Goal: Entertainment & Leisure: Consume media (video, audio)

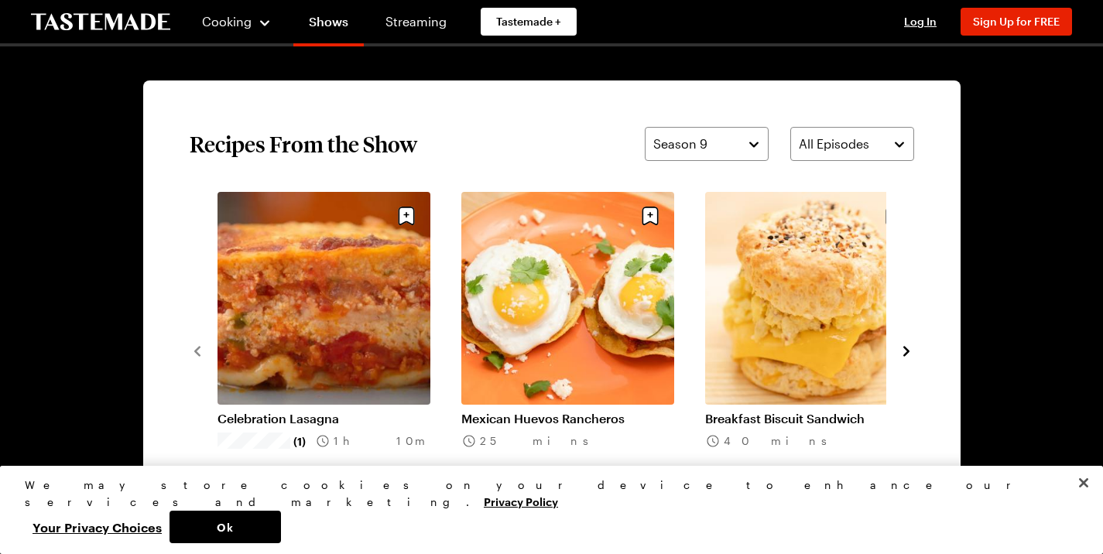
scroll to position [1239, 0]
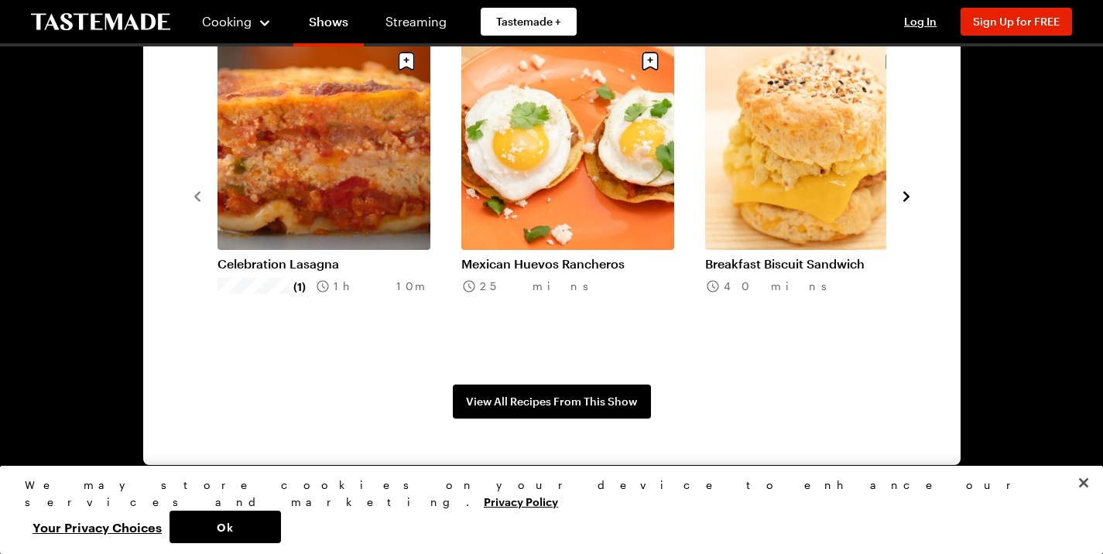
click at [910, 201] on icon "navigate to next item" at bounding box center [907, 196] width 6 height 10
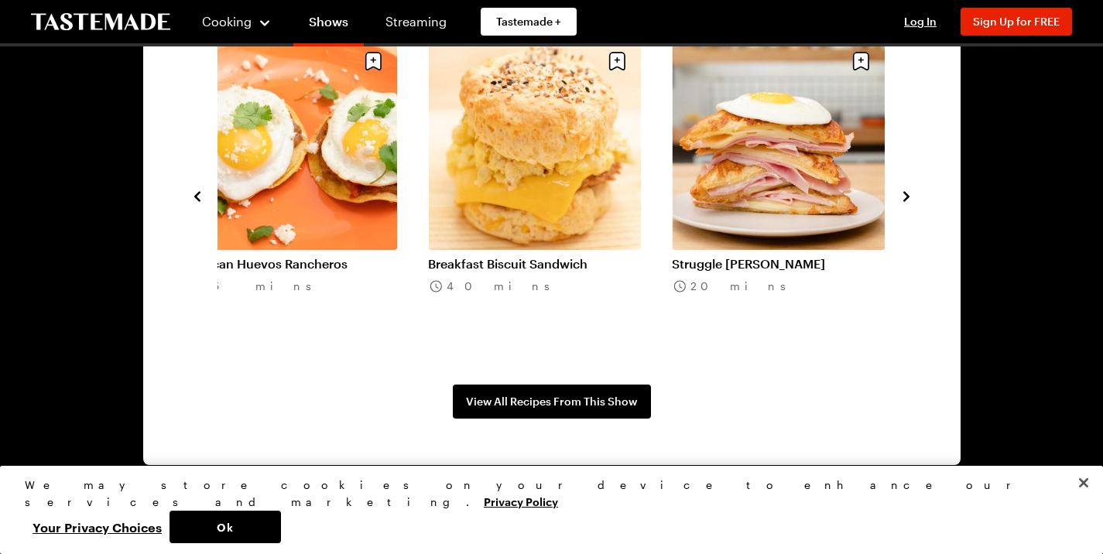
click at [910, 201] on icon "navigate to next item" at bounding box center [907, 196] width 6 height 10
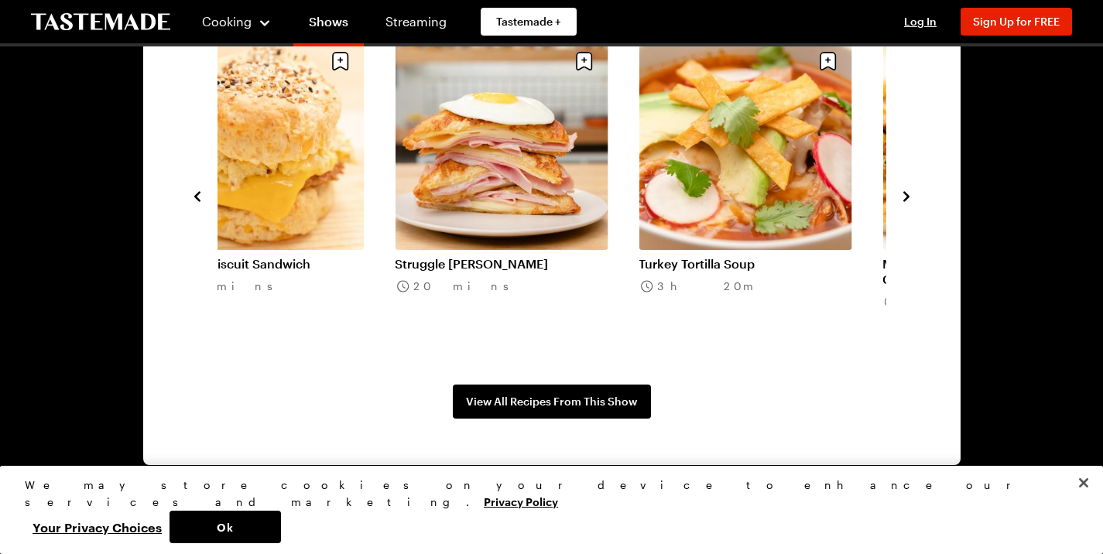
click at [910, 201] on icon "navigate to next item" at bounding box center [907, 196] width 6 height 10
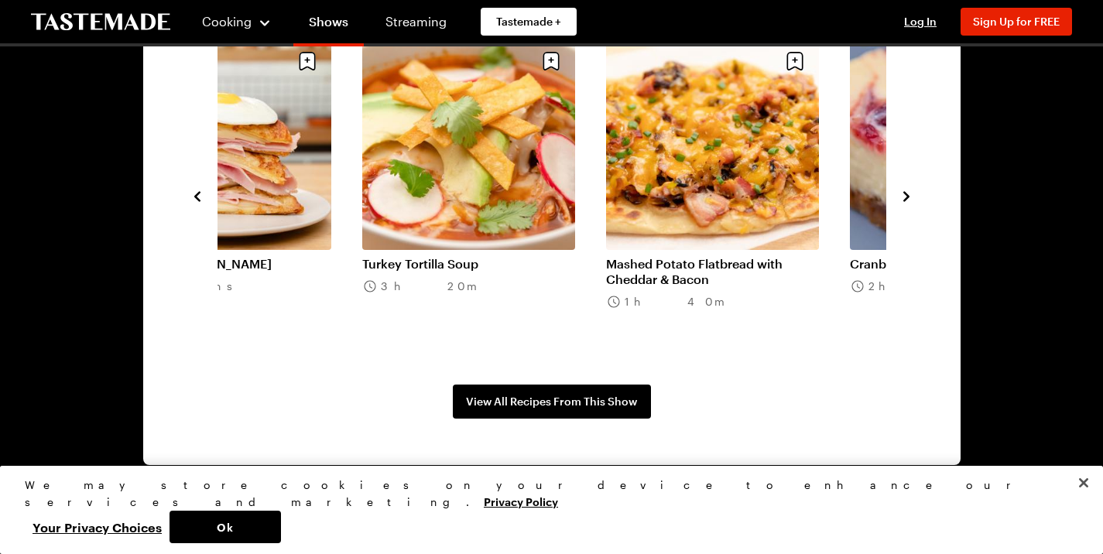
click at [910, 201] on icon "navigate to next item" at bounding box center [907, 196] width 6 height 10
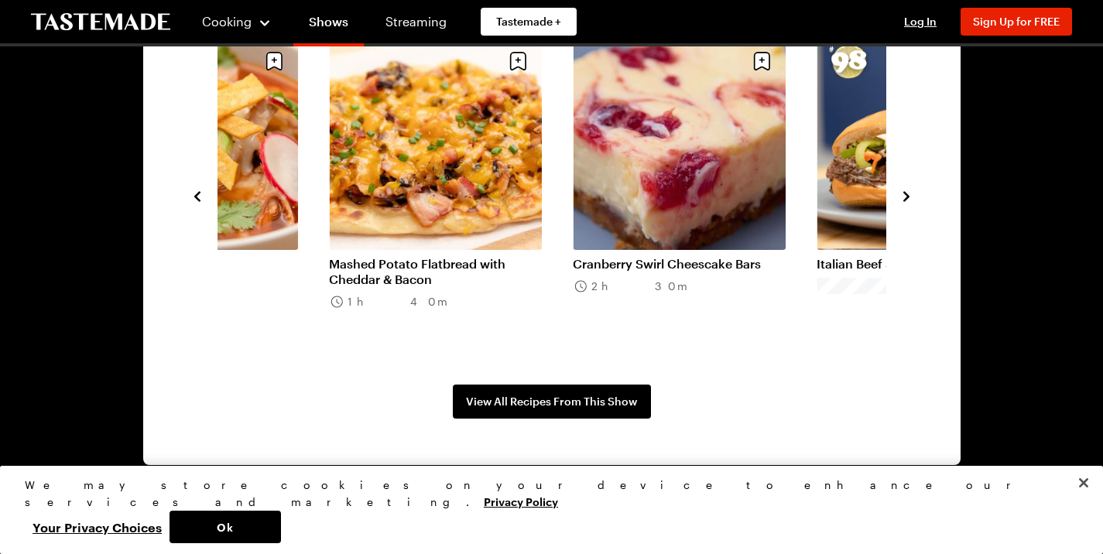
click at [910, 201] on icon "navigate to next item" at bounding box center [907, 196] width 6 height 10
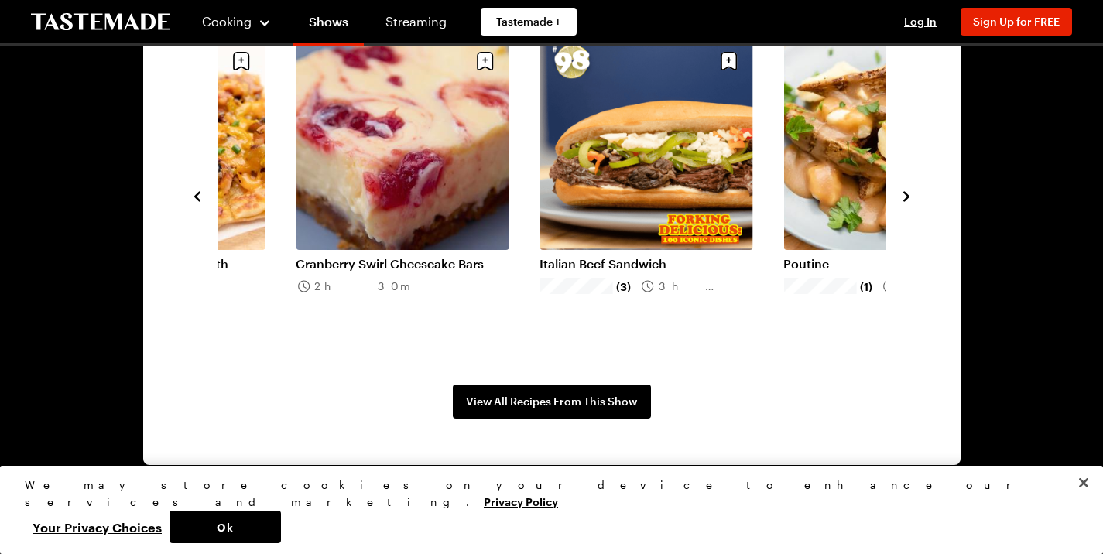
click at [910, 201] on icon "navigate to next item" at bounding box center [907, 196] width 6 height 10
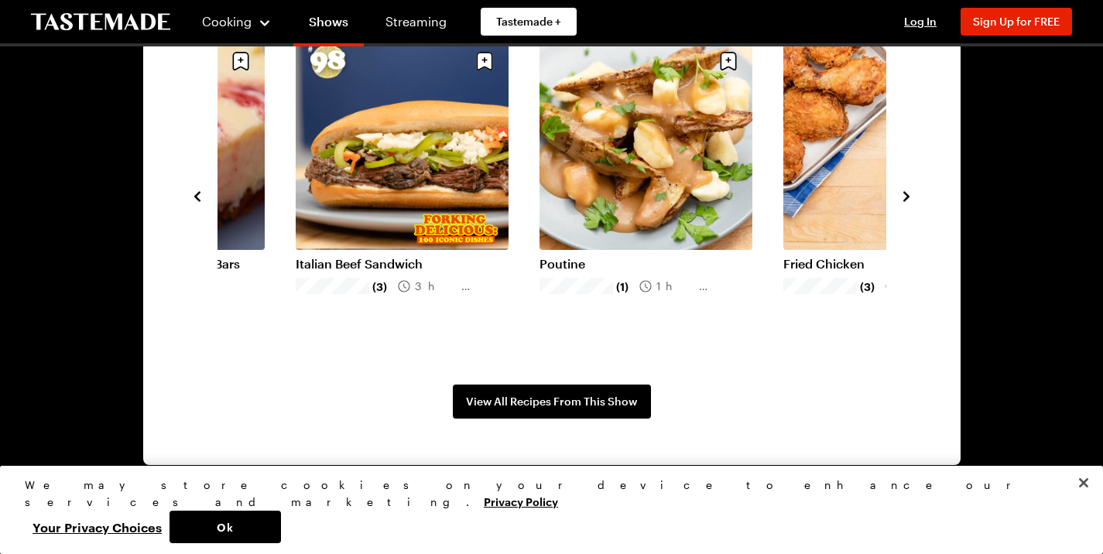
click at [910, 201] on icon "navigate to next item" at bounding box center [907, 196] width 6 height 10
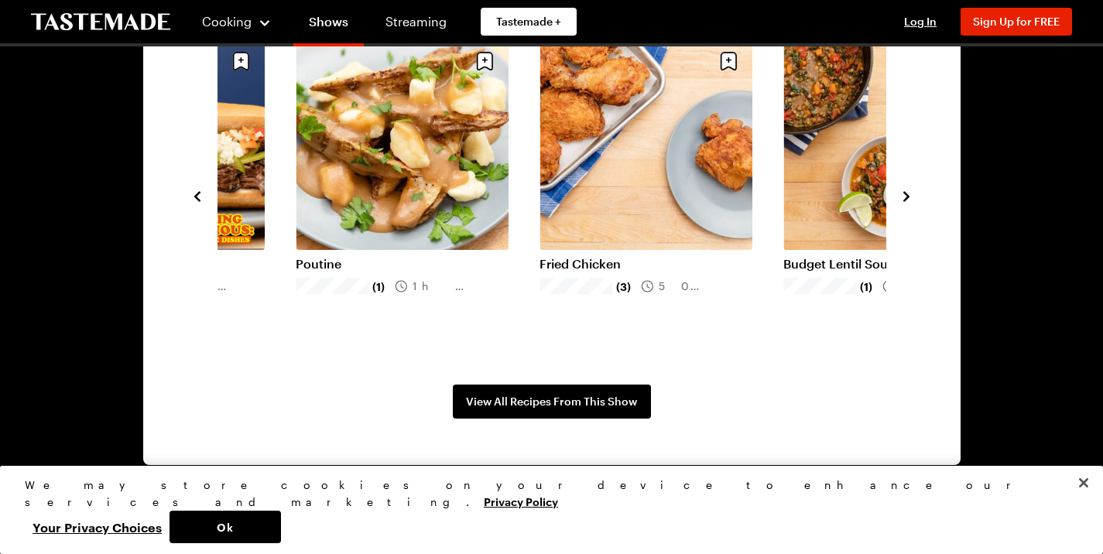
click at [910, 201] on icon "navigate to next item" at bounding box center [907, 196] width 6 height 10
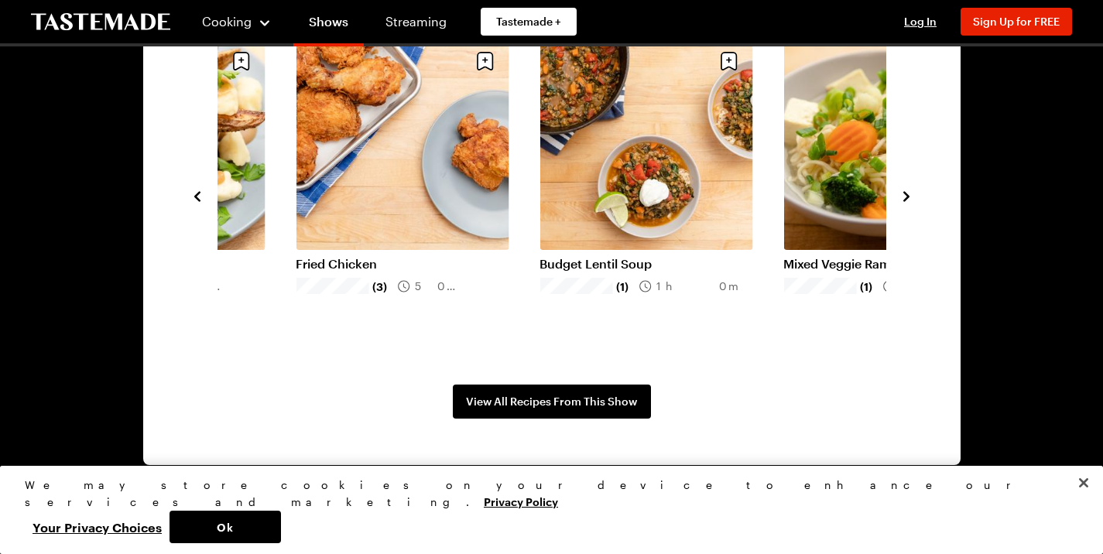
click at [394, 256] on link "Fried Chicken" at bounding box center [402, 263] width 213 height 15
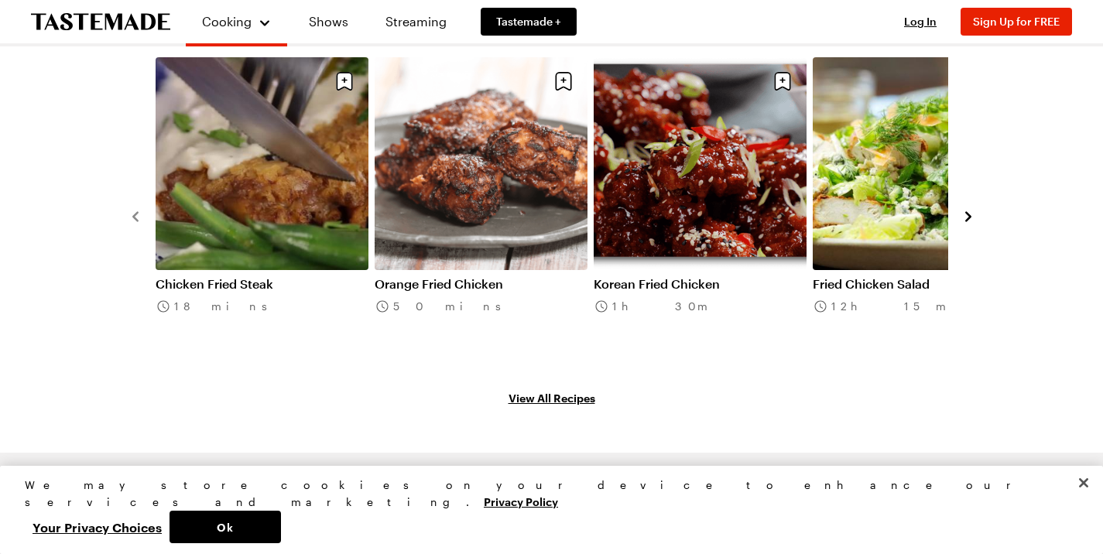
scroll to position [1904, 0]
